Goal: Find specific page/section: Find specific page/section

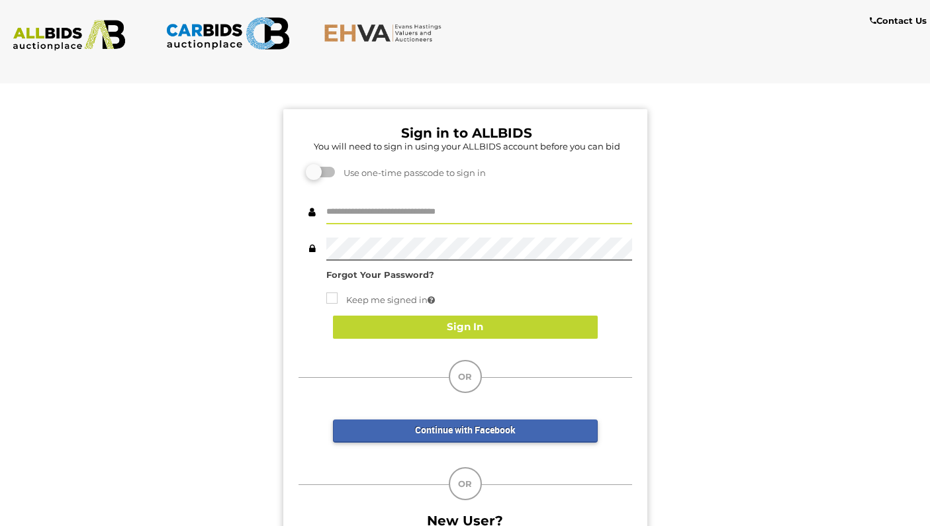
type input "**********"
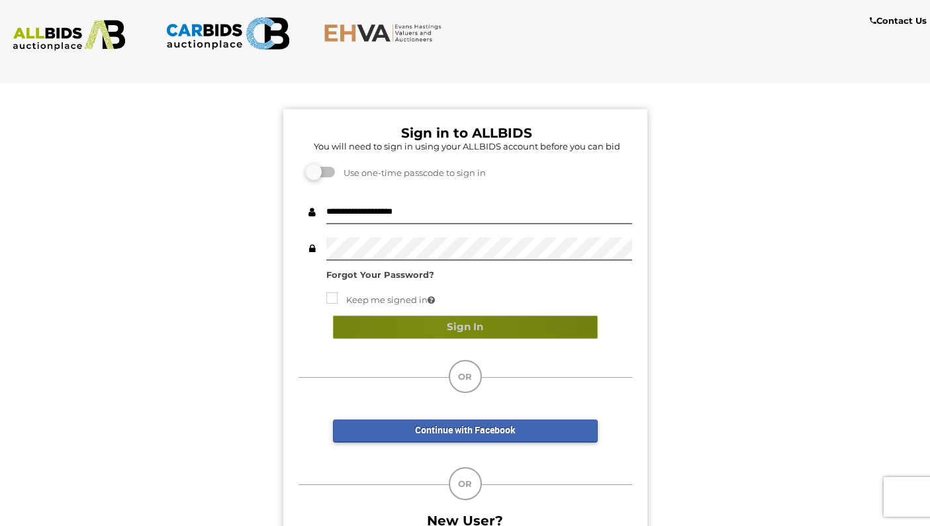
click at [439, 321] on button "Sign In" at bounding box center [465, 327] width 265 height 23
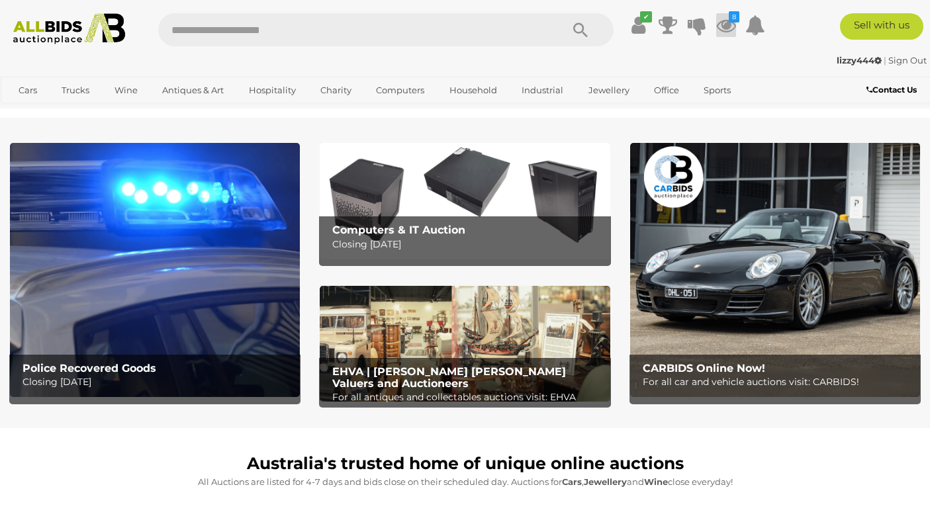
click at [726, 24] on icon at bounding box center [726, 25] width 20 height 24
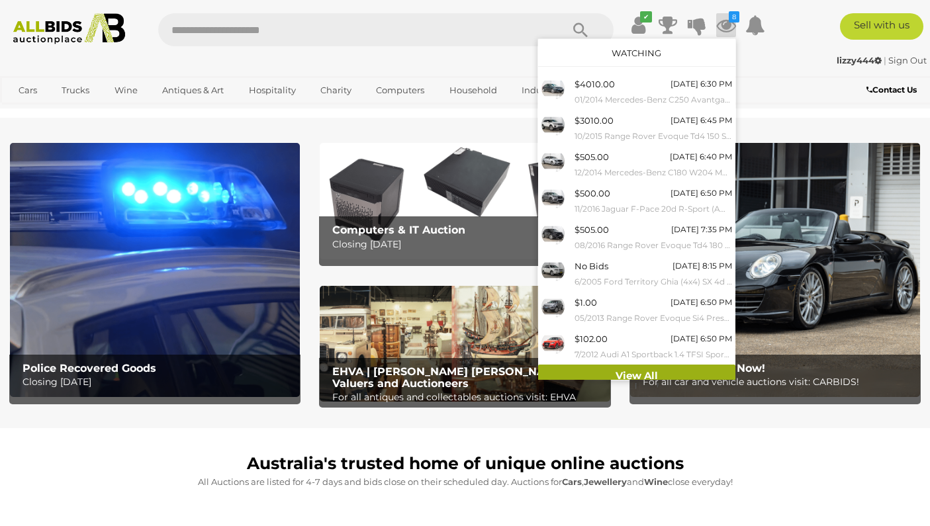
click at [590, 370] on link "View All" at bounding box center [636, 376] width 197 height 23
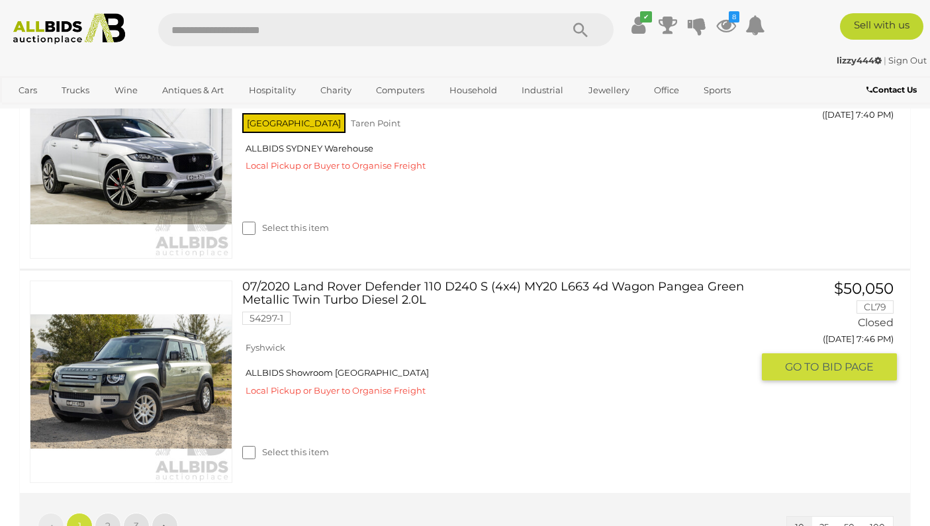
scroll to position [2125, 0]
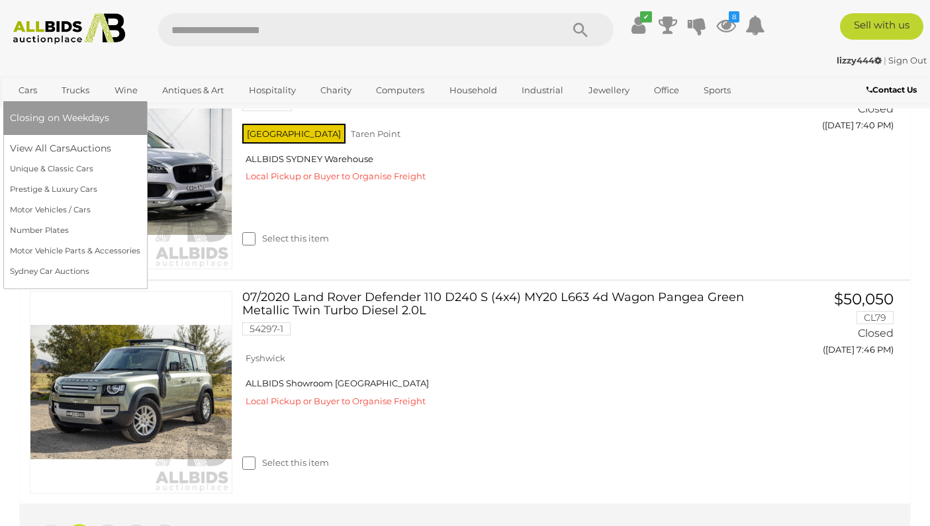
click at [35, 89] on link "Cars" at bounding box center [28, 90] width 36 height 22
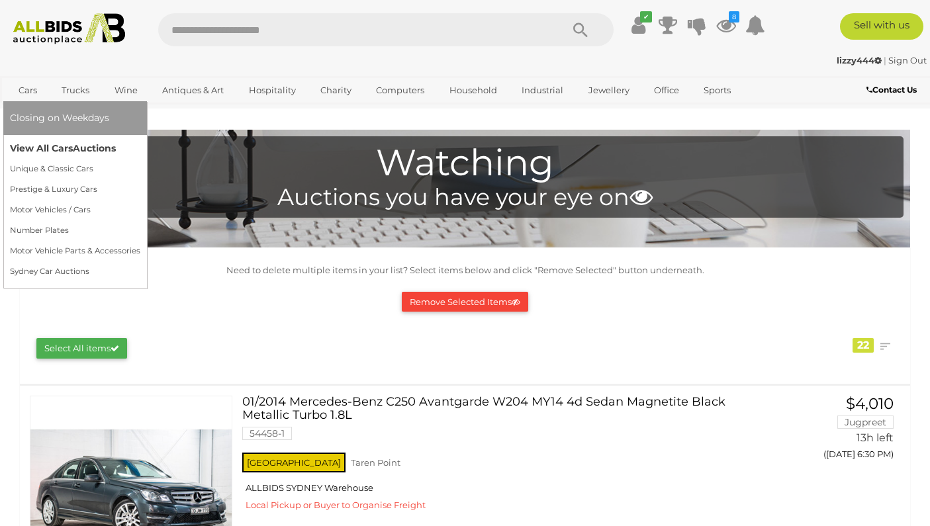
click at [38, 144] on link "View All Cars Auctions" at bounding box center [75, 148] width 130 height 21
